Goal: Communication & Community: Answer question/provide support

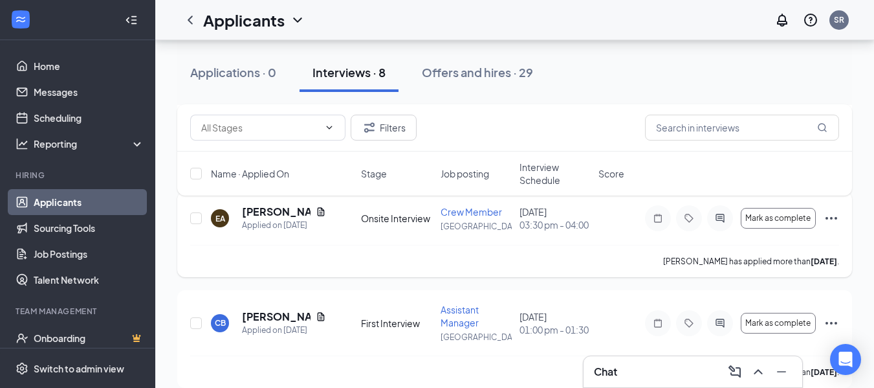
scroll to position [837, 0]
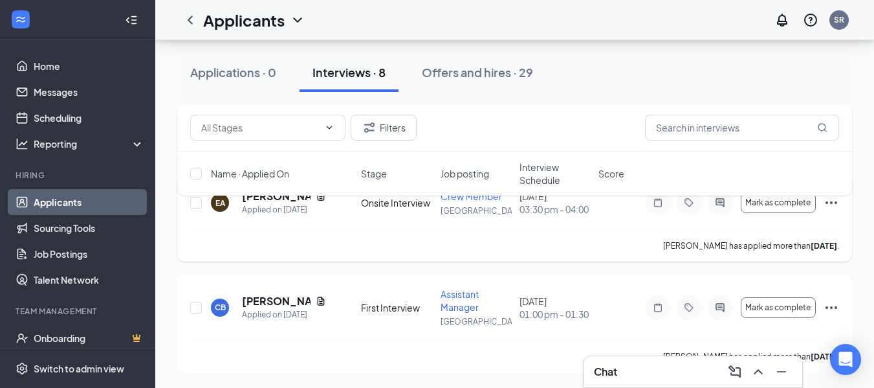
click at [339, 251] on div "Elijah Anaya has applied more than 5 days ago ." at bounding box center [514, 245] width 649 height 32
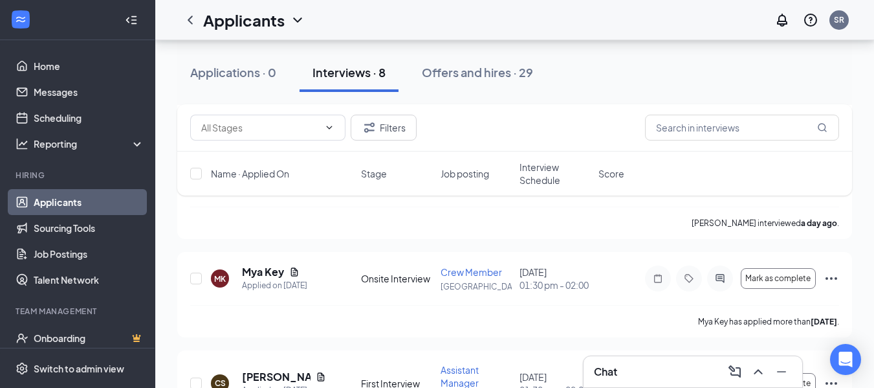
scroll to position [0, 0]
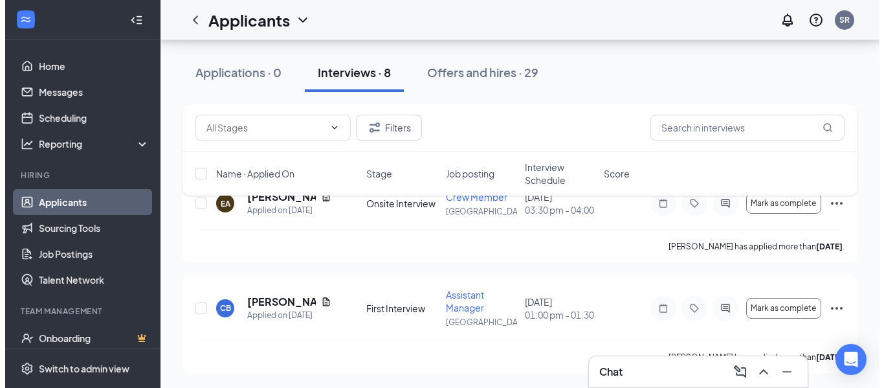
scroll to position [739, 0]
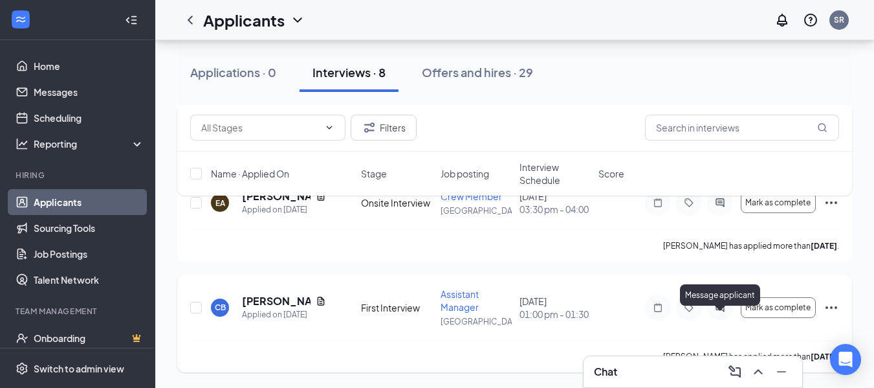
click at [722, 304] on icon "ActiveChat" at bounding box center [720, 307] width 8 height 8
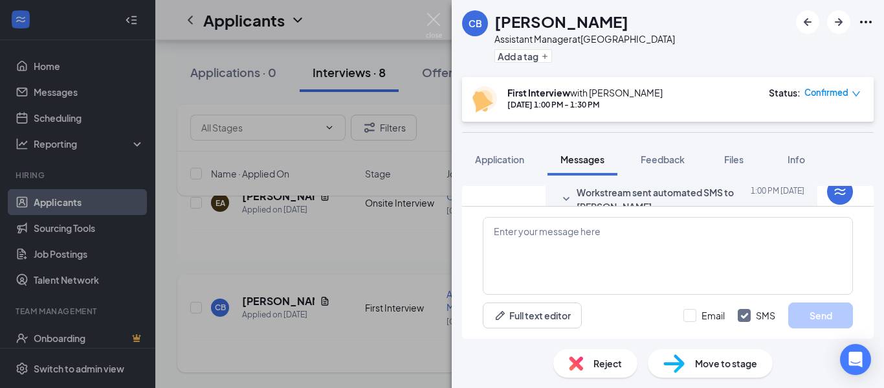
scroll to position [608, 0]
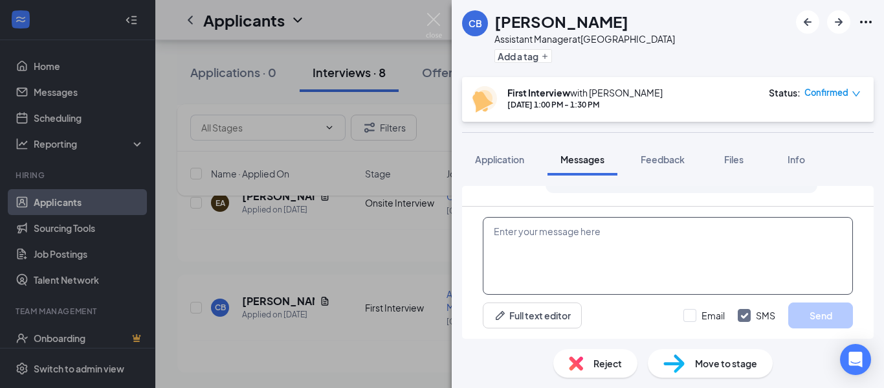
click at [639, 254] on textarea at bounding box center [668, 256] width 370 height 78
type textarea "See you [DATE] at 1pm! Thanks!"
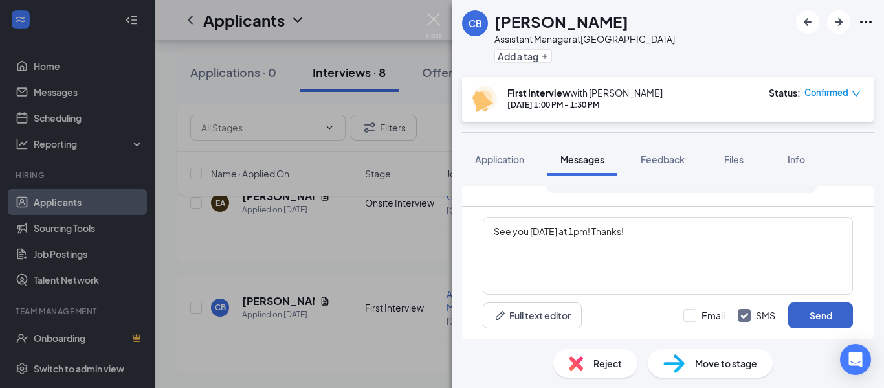
click at [819, 316] on button "Send" at bounding box center [820, 315] width 65 height 26
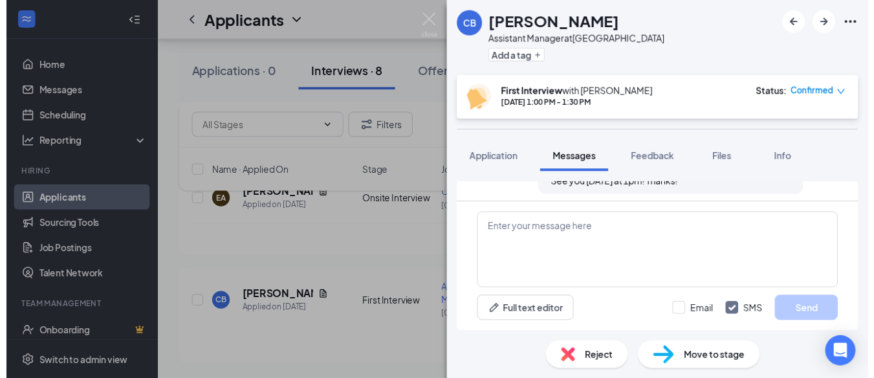
scroll to position [691, 0]
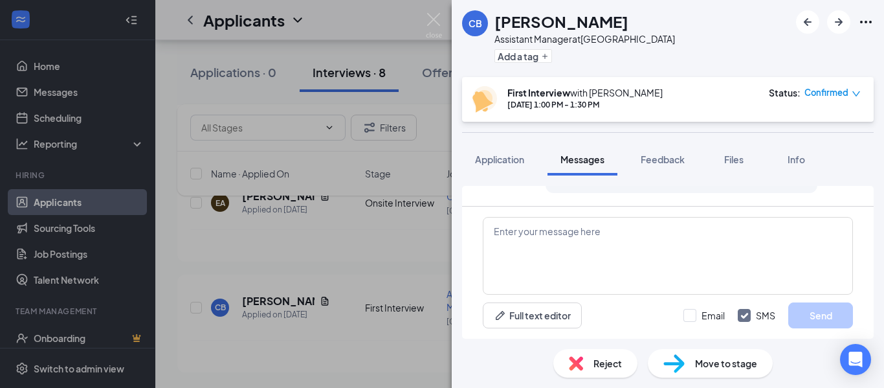
click at [333, 243] on div "CB [PERSON_NAME] Assistant Manager at [GEOGRAPHIC_DATA] Add a tag First Intervi…" at bounding box center [442, 194] width 884 height 388
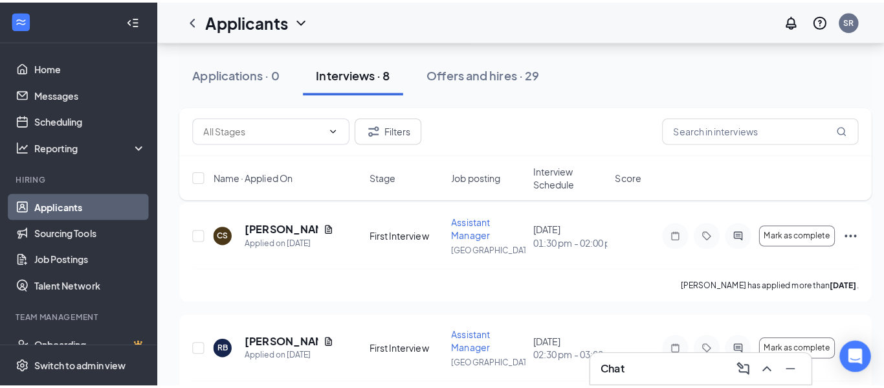
scroll to position [350, 0]
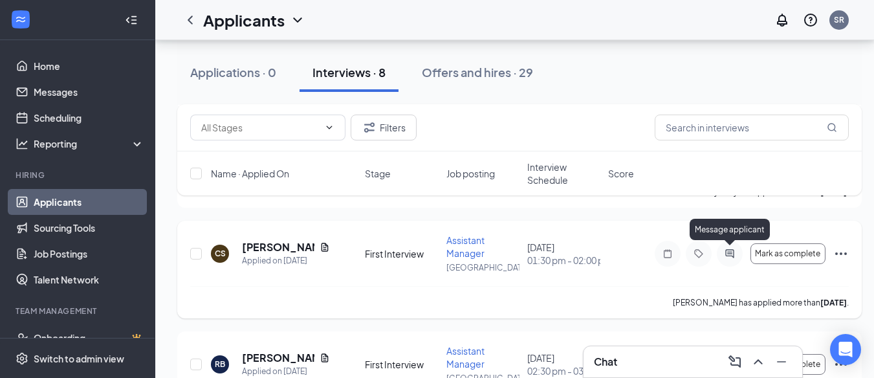
click at [729, 252] on icon "ActiveChat" at bounding box center [730, 253] width 8 height 8
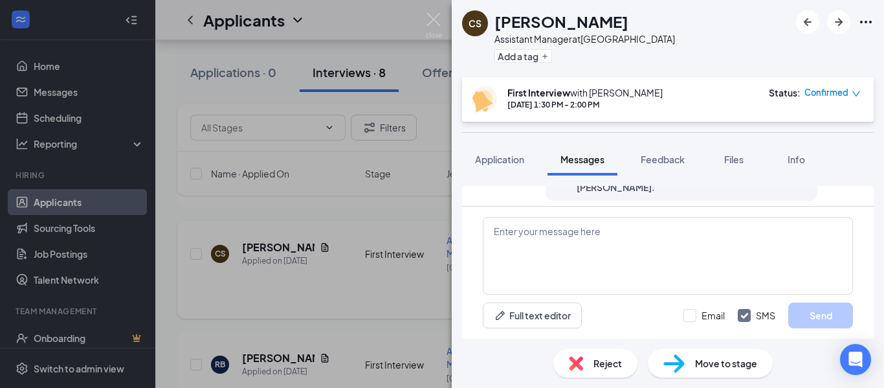
scroll to position [608, 0]
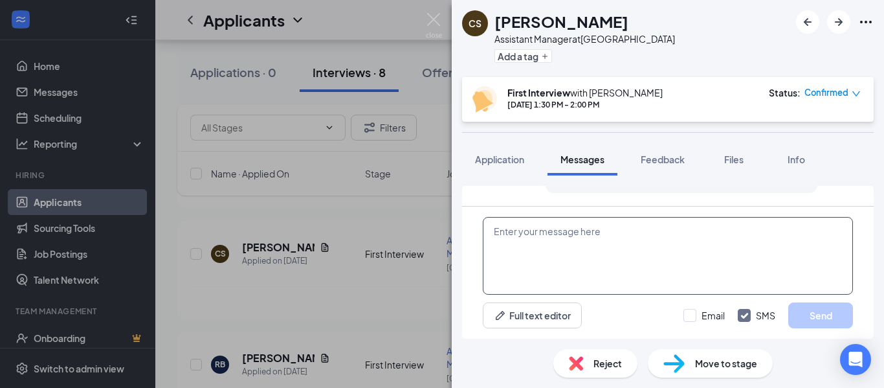
click at [582, 237] on textarea at bounding box center [668, 256] width 370 height 78
type textarea "See you [DATE] at 1:30! Thanks!"
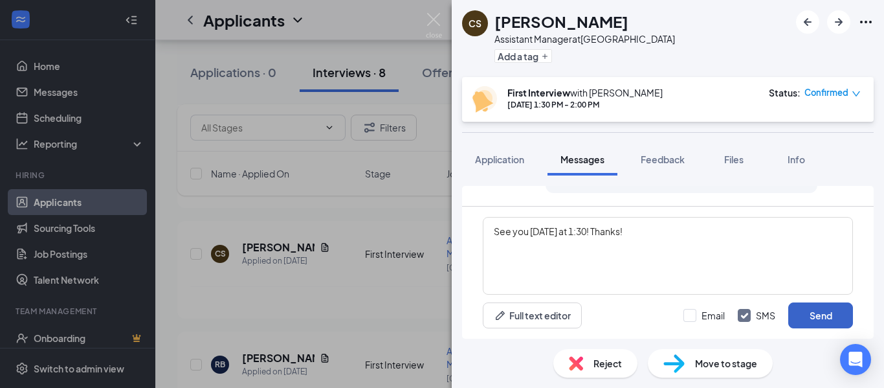
click at [811, 315] on button "Send" at bounding box center [820, 315] width 65 height 26
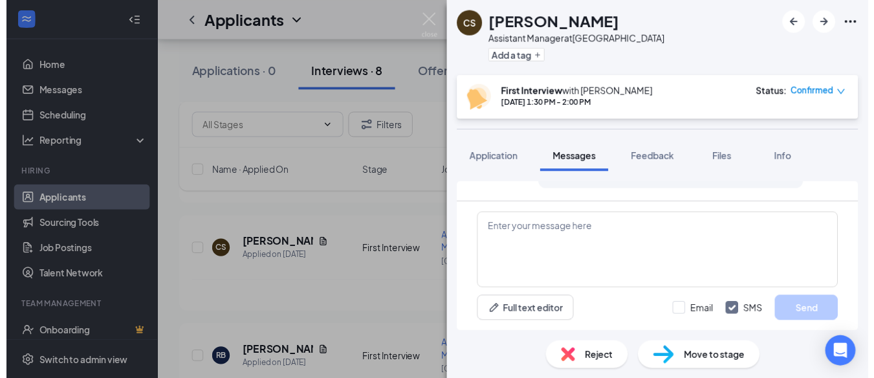
scroll to position [691, 0]
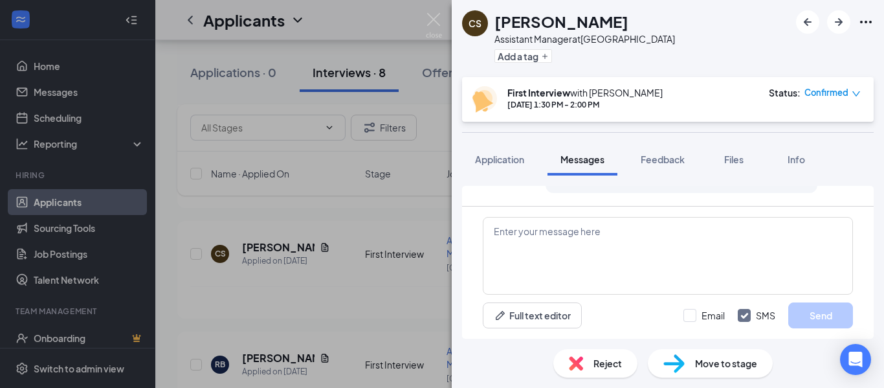
click at [375, 212] on div "CS [PERSON_NAME] Assistant Manager at [GEOGRAPHIC_DATA] Add a tag First Intervi…" at bounding box center [442, 194] width 884 height 388
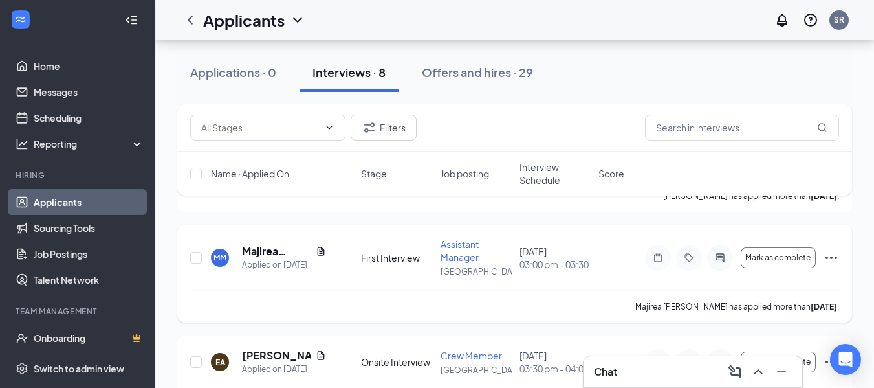
scroll to position [544, 0]
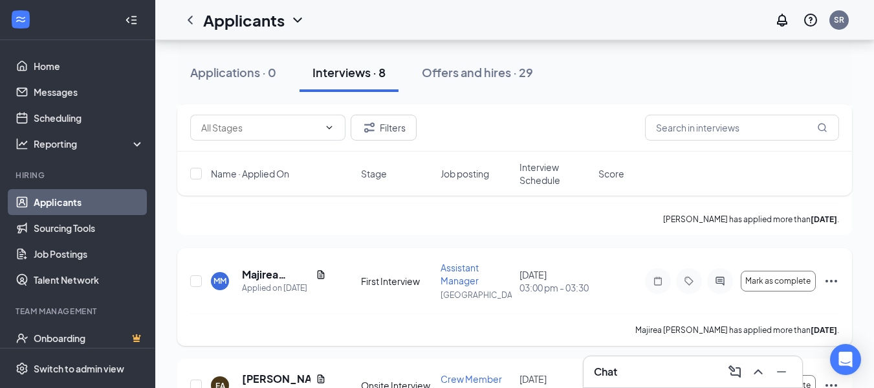
click at [834, 277] on icon "Ellipses" at bounding box center [832, 281] width 16 height 16
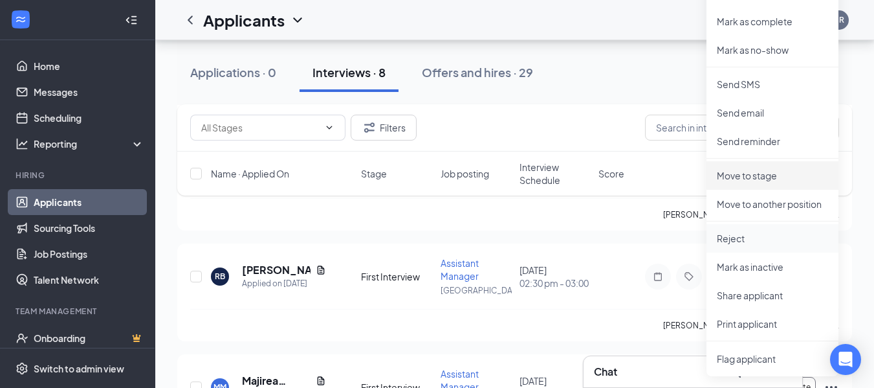
scroll to position [415, 0]
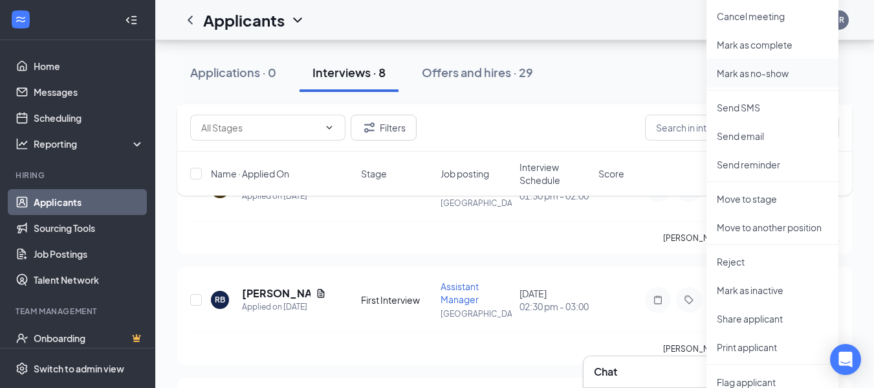
click at [748, 76] on p "Mark as no-show" at bounding box center [772, 73] width 111 height 13
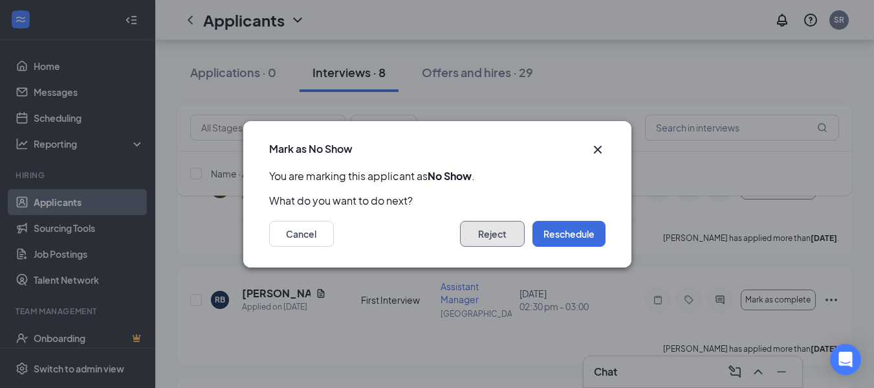
click at [480, 229] on button "Reject" at bounding box center [492, 234] width 65 height 26
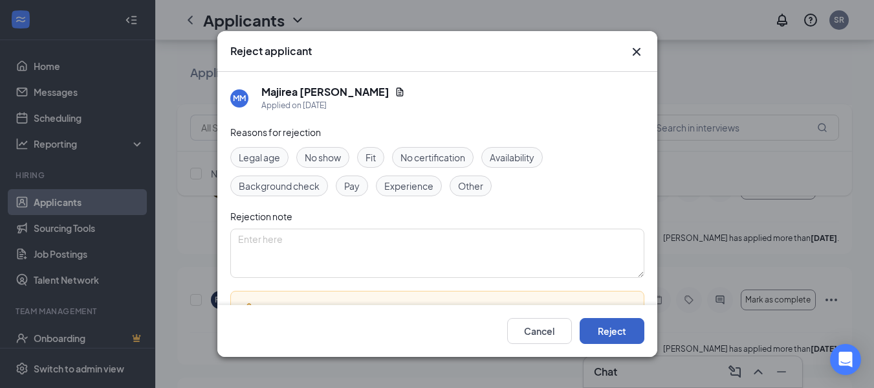
click at [611, 326] on button "Reject" at bounding box center [612, 331] width 65 height 26
